Goal: Transaction & Acquisition: Purchase product/service

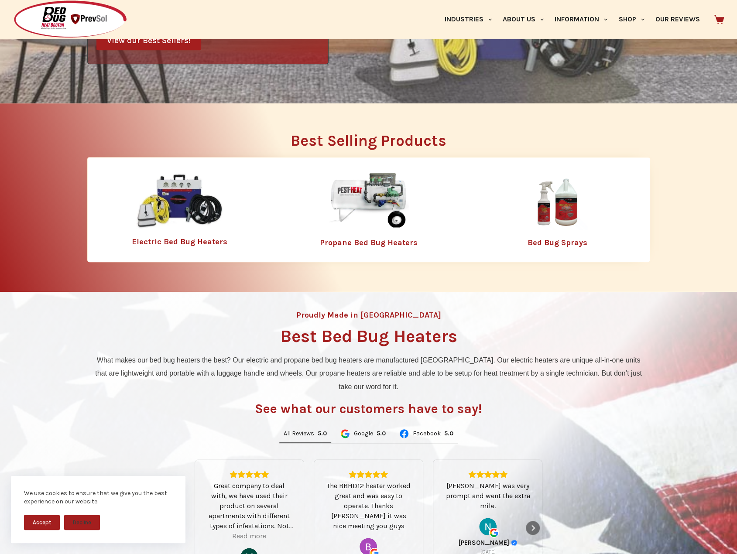
scroll to position [437, 0]
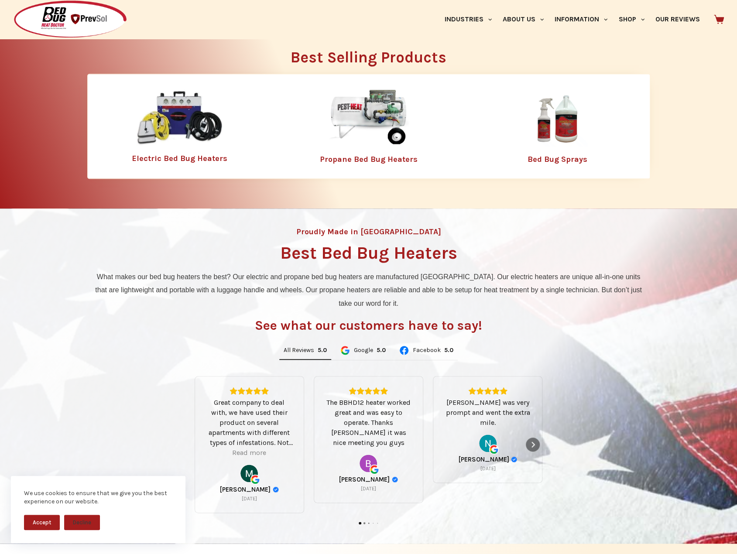
click at [359, 160] on link "Propane Bed Bug Heaters" at bounding box center [369, 160] width 98 height 10
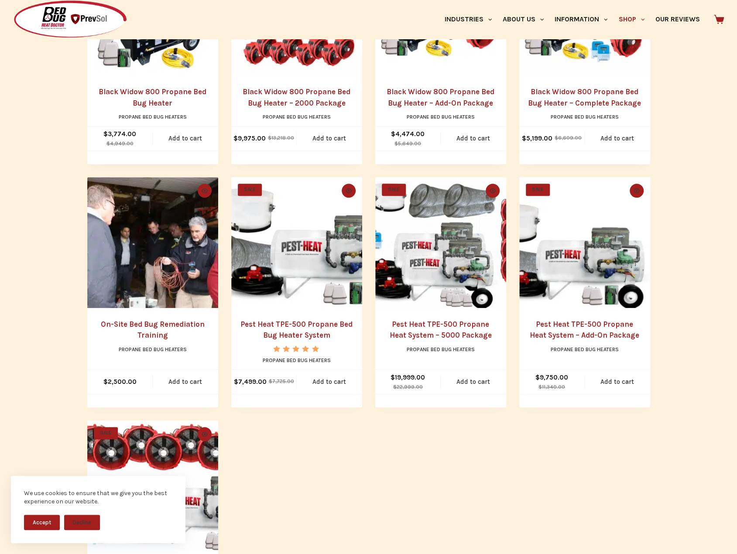
scroll to position [231, 0]
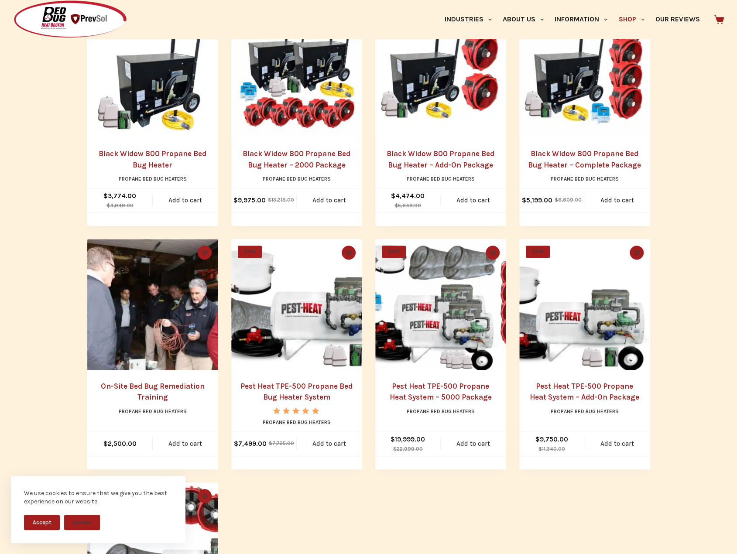
click at [148, 387] on link "On-Site Bed Bug Remediation Training" at bounding box center [153, 392] width 104 height 20
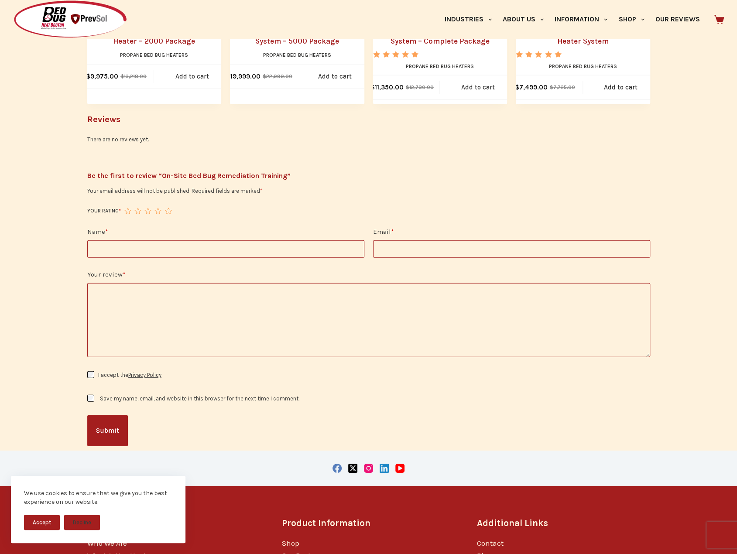
scroll to position [1499, 0]
click at [492, 540] on link "Contact" at bounding box center [490, 544] width 27 height 9
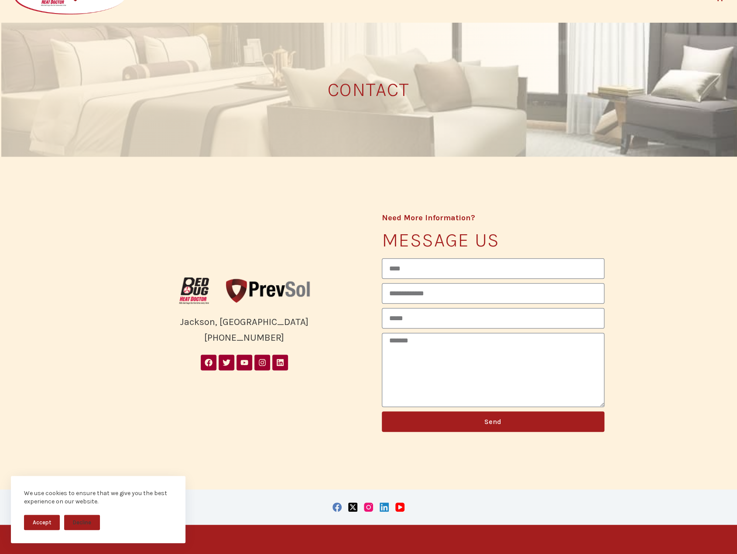
scroll to position [44, 0]
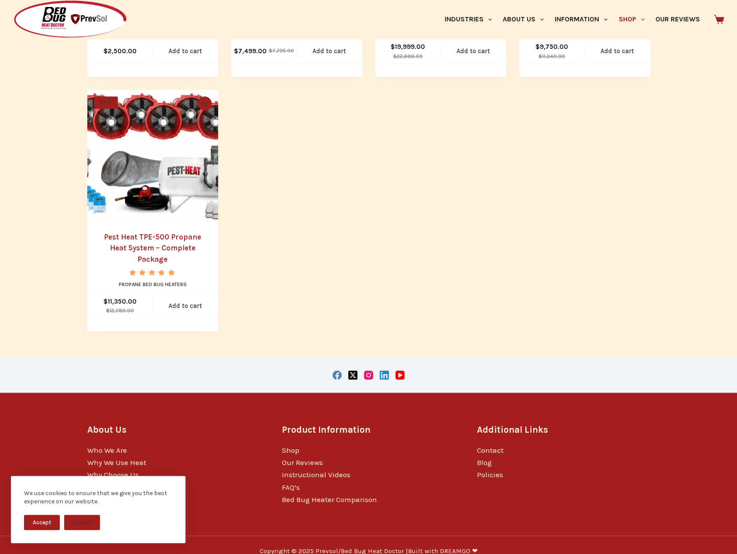
scroll to position [581, 0]
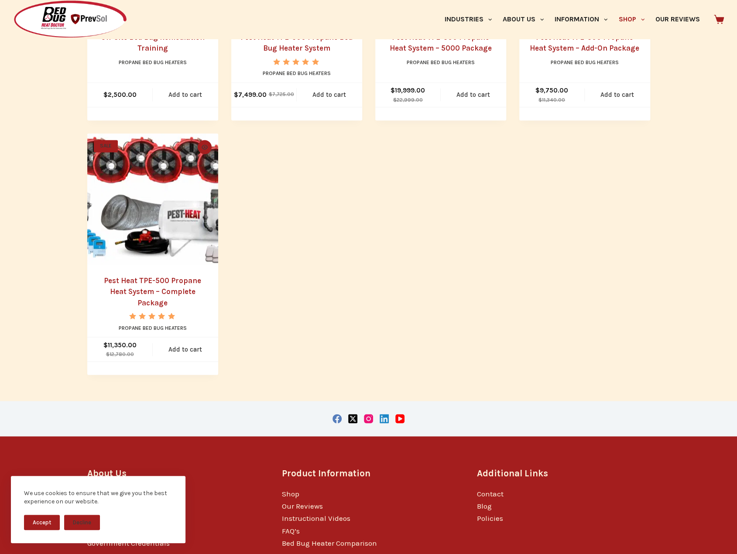
click at [156, 282] on link "Pest Heat TPE-500 Propane Heat System – Complete Package" at bounding box center [152, 291] width 97 height 31
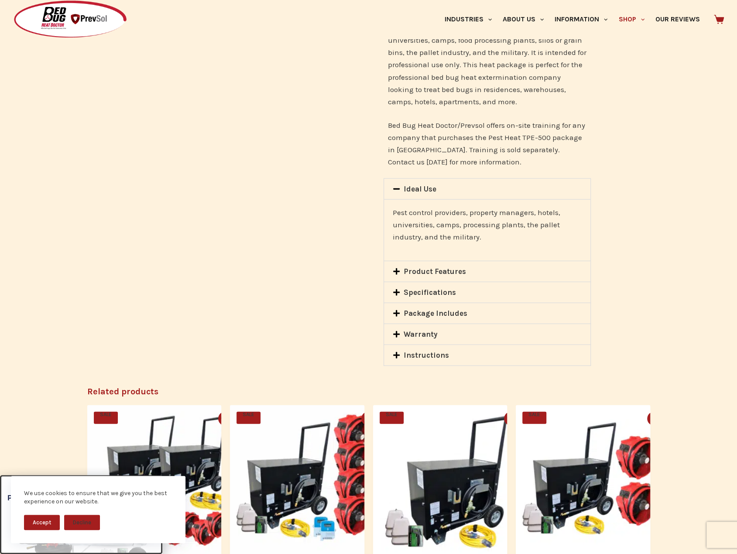
scroll to position [1048, 0]
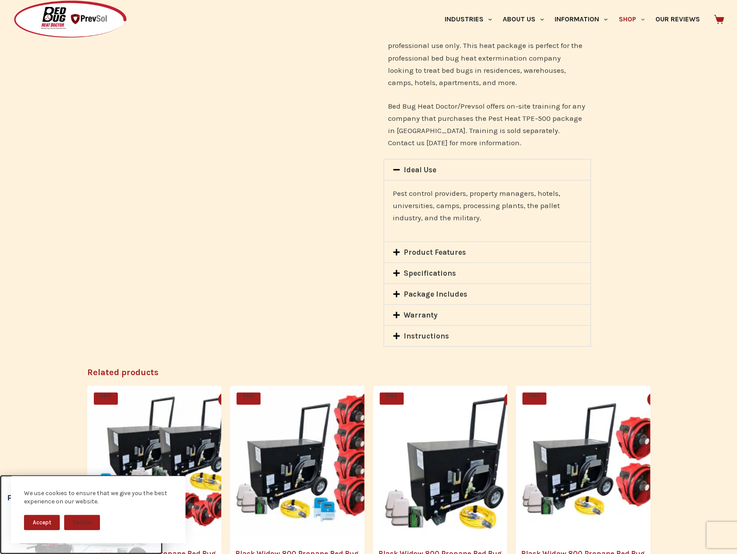
click at [394, 292] on icon at bounding box center [396, 293] width 7 height 7
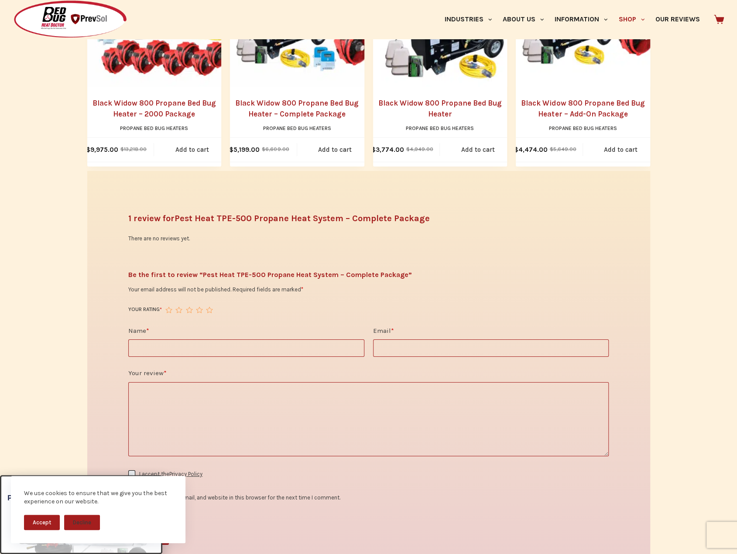
scroll to position [1746, 0]
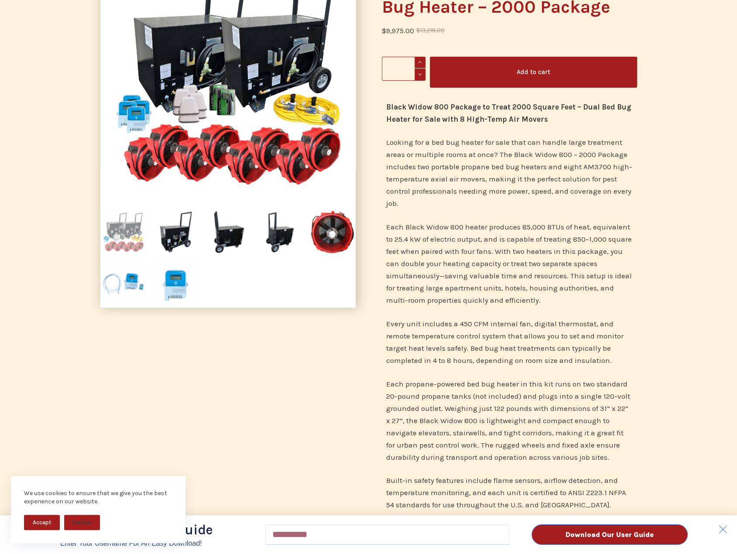
scroll to position [218, 0]
